Goal: Transaction & Acquisition: Book appointment/travel/reservation

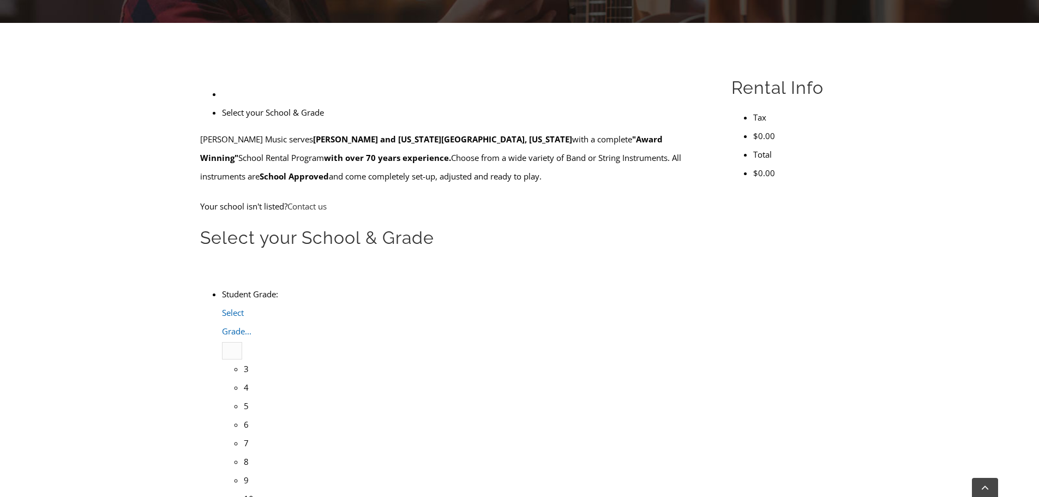
click at [251, 307] on span "Select Grade..." at bounding box center [236, 321] width 29 height 29
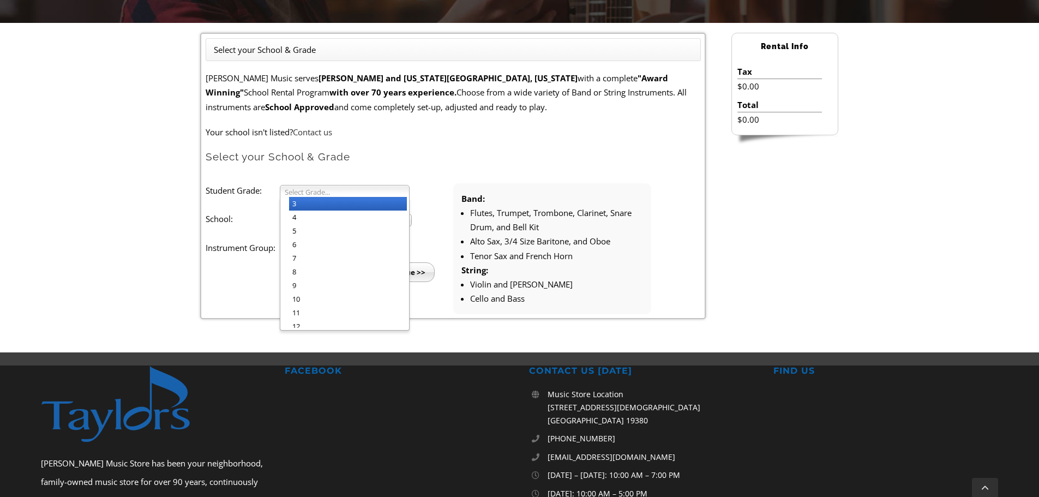
click at [336, 206] on li "3" at bounding box center [348, 204] width 118 height 14
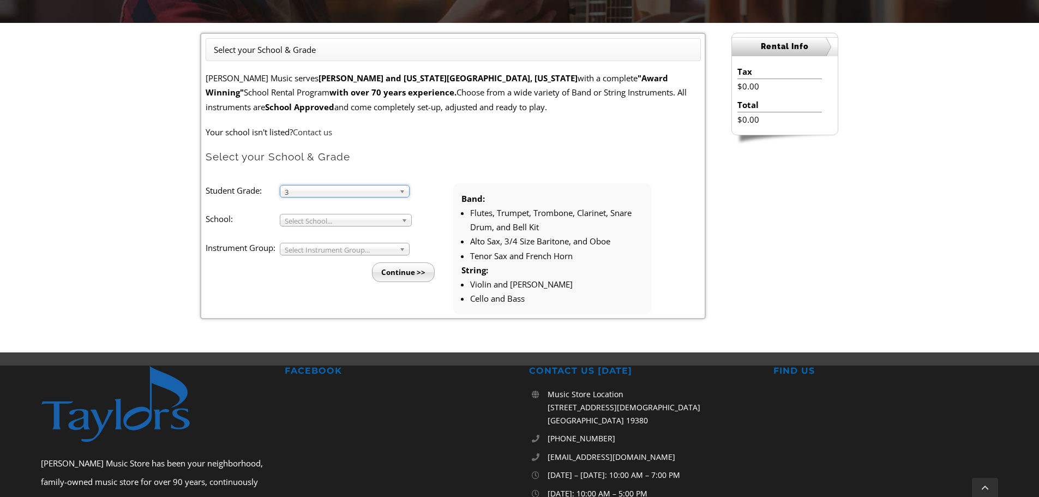
click at [333, 221] on span "Select School..." at bounding box center [341, 220] width 112 height 13
type input "pic"
click at [315, 268] on li "Pic kering Valley" at bounding box center [349, 265] width 120 height 14
click at [323, 249] on span "Select Instrument Group..." at bounding box center [340, 249] width 110 height 13
click at [316, 273] on li "Strings" at bounding box center [348, 275] width 118 height 14
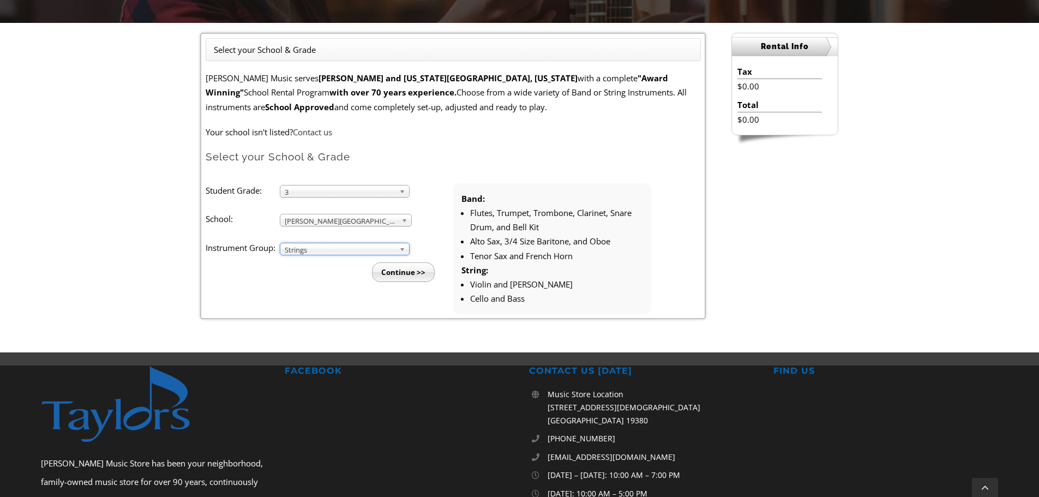
click at [401, 274] on input "Continue >>" at bounding box center [403, 272] width 63 height 20
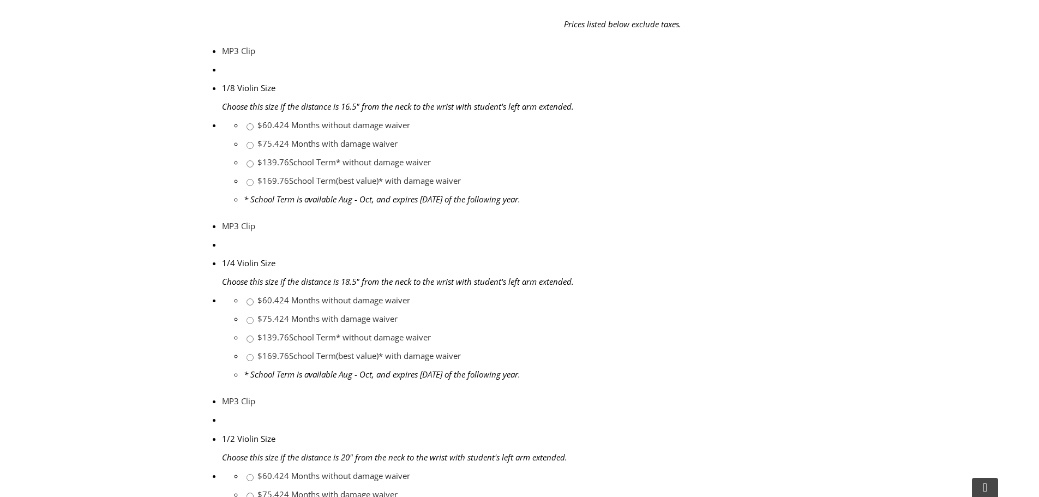
scroll to position [818, 0]
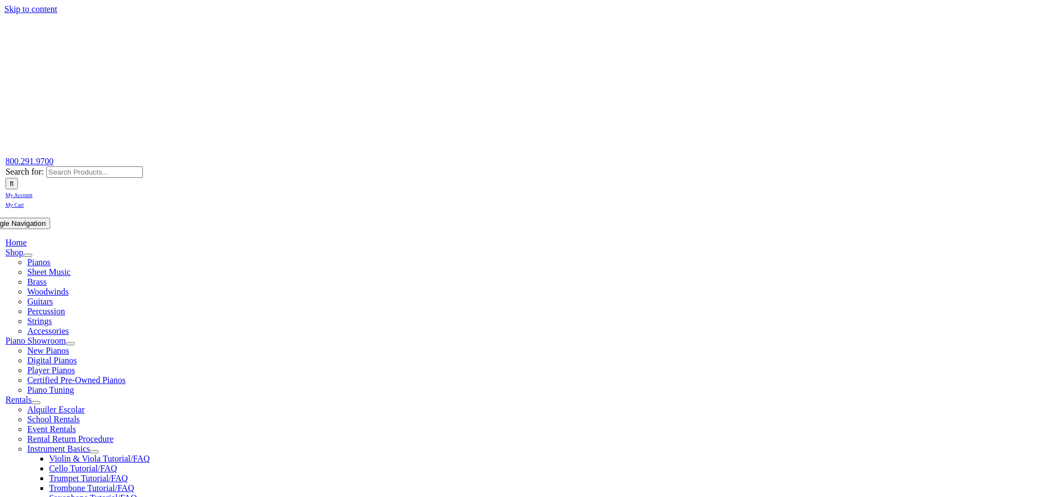
scroll to position [273, 0]
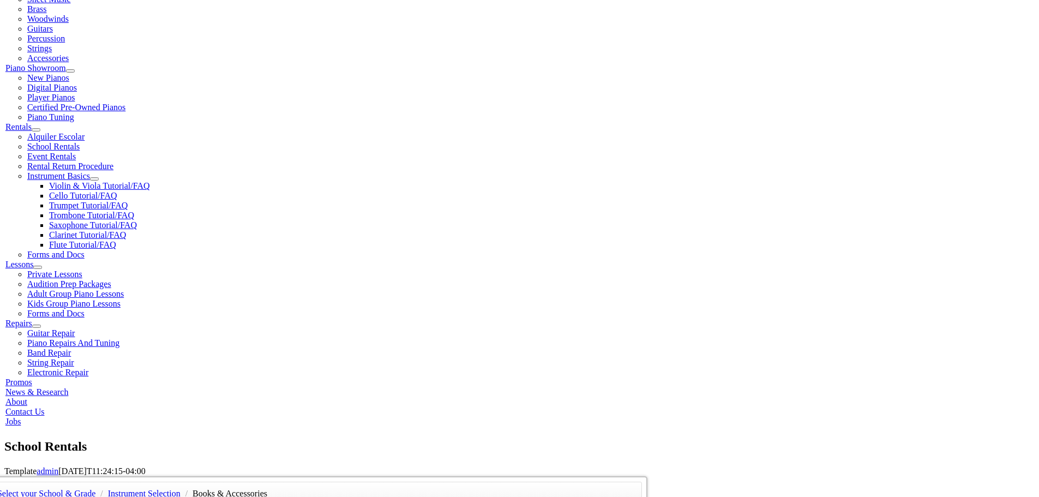
drag, startPoint x: 218, startPoint y: 161, endPoint x: 329, endPoint y: 159, distance: 111.3
